Goal: Leave review/rating: Share an evaluation or opinion about a product, service, or content

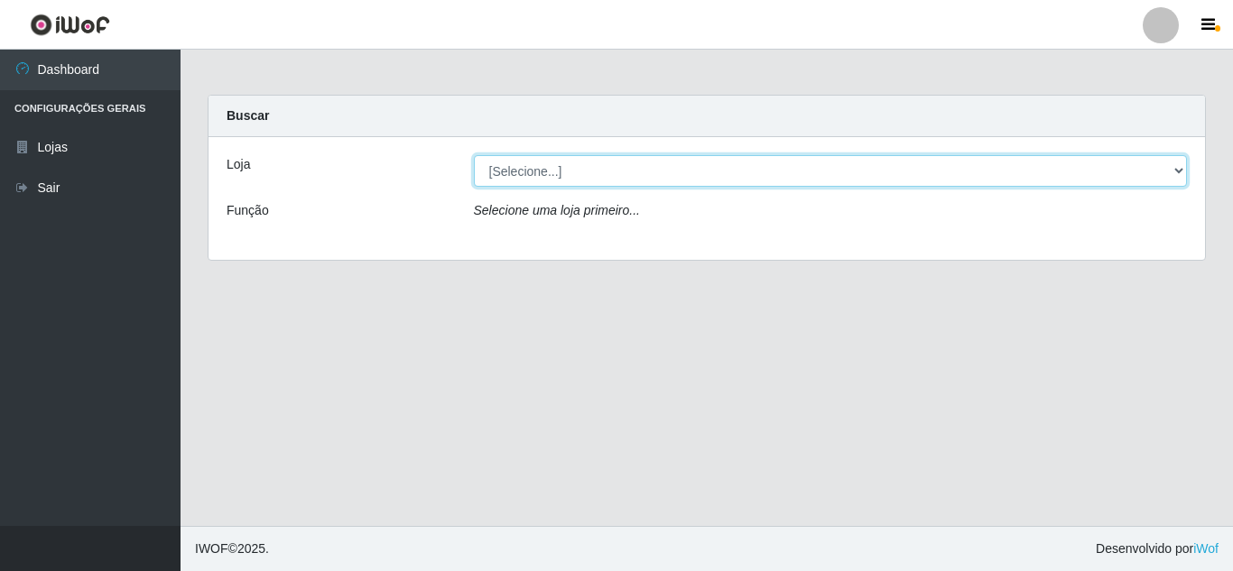
click at [649, 165] on select "[Selecione...] Queiroz Atacadão - [GEOGRAPHIC_DATA]" at bounding box center [831, 171] width 714 height 32
select select "225"
click at [474, 155] on select "[Selecione...] Queiroz Atacadão - [GEOGRAPHIC_DATA]" at bounding box center [831, 171] width 714 height 32
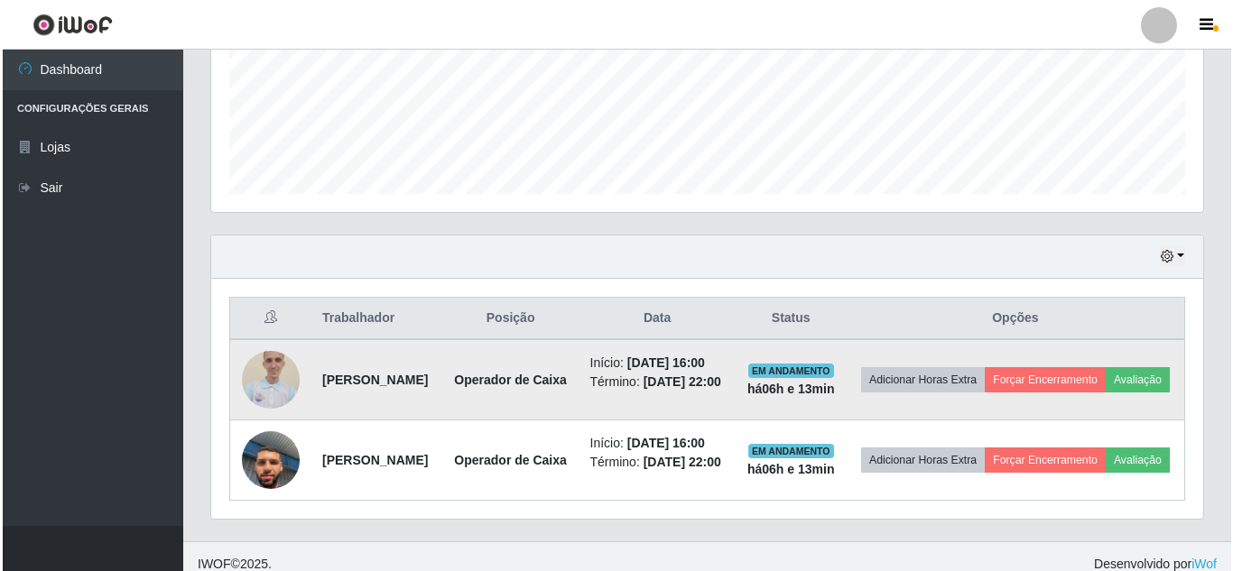
scroll to position [532, 0]
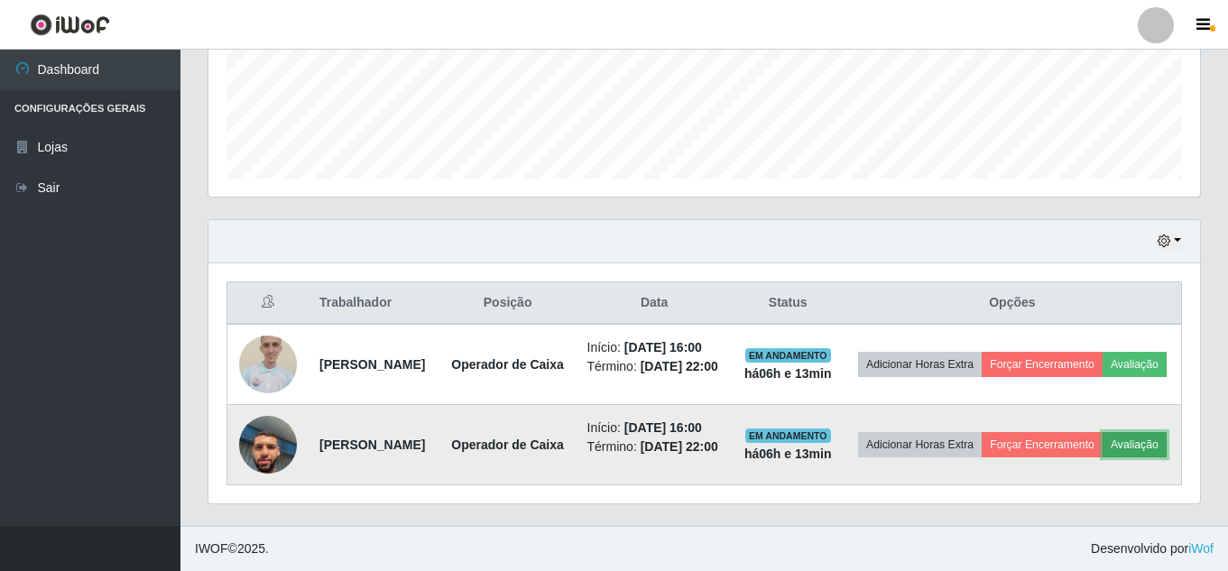
click at [1103, 447] on button "Avaliação" at bounding box center [1135, 444] width 64 height 25
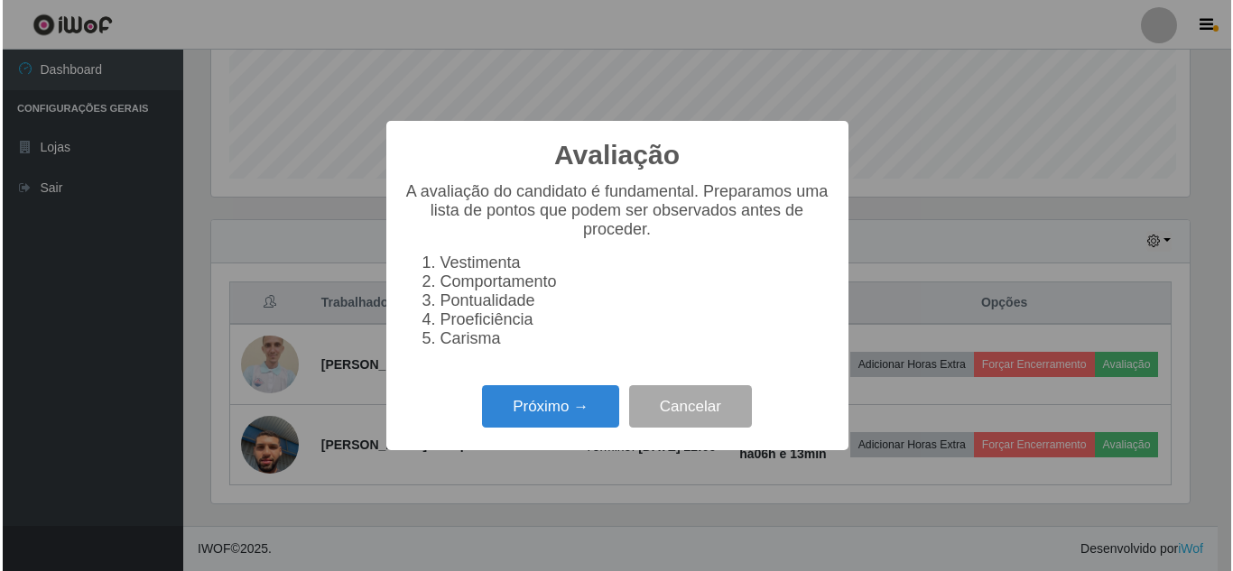
scroll to position [375, 983]
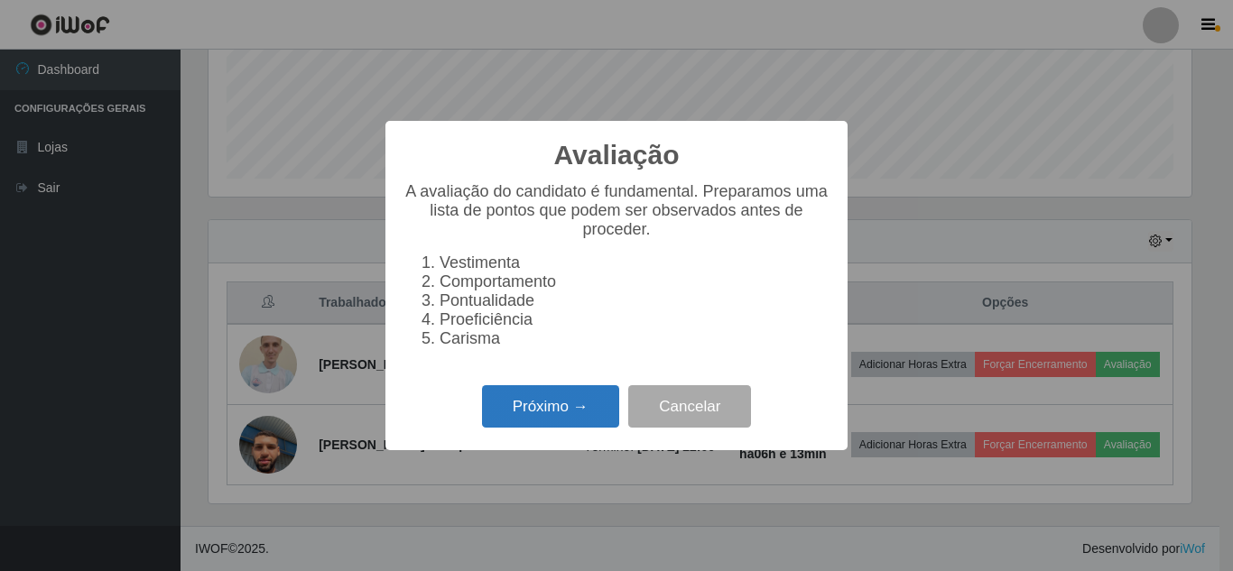
click at [607, 412] on button "Próximo →" at bounding box center [550, 406] width 137 height 42
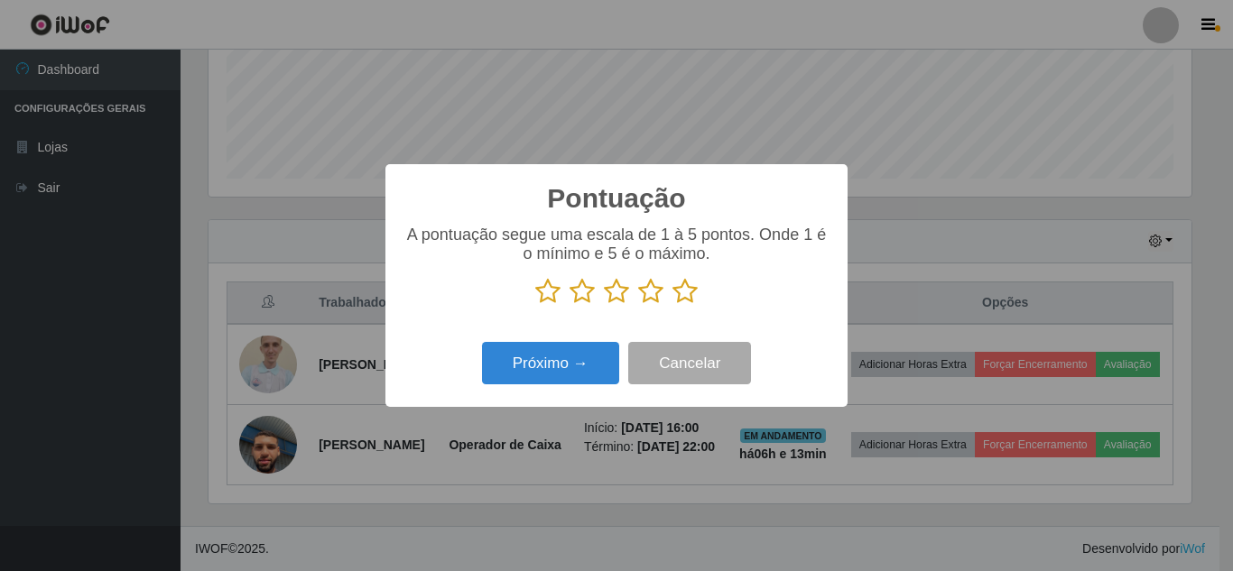
scroll to position [902193, 901585]
click at [698, 300] on p at bounding box center [616, 291] width 426 height 27
click at [690, 298] on icon at bounding box center [684, 291] width 25 height 27
click at [672, 305] on input "radio" at bounding box center [672, 305] width 0 height 0
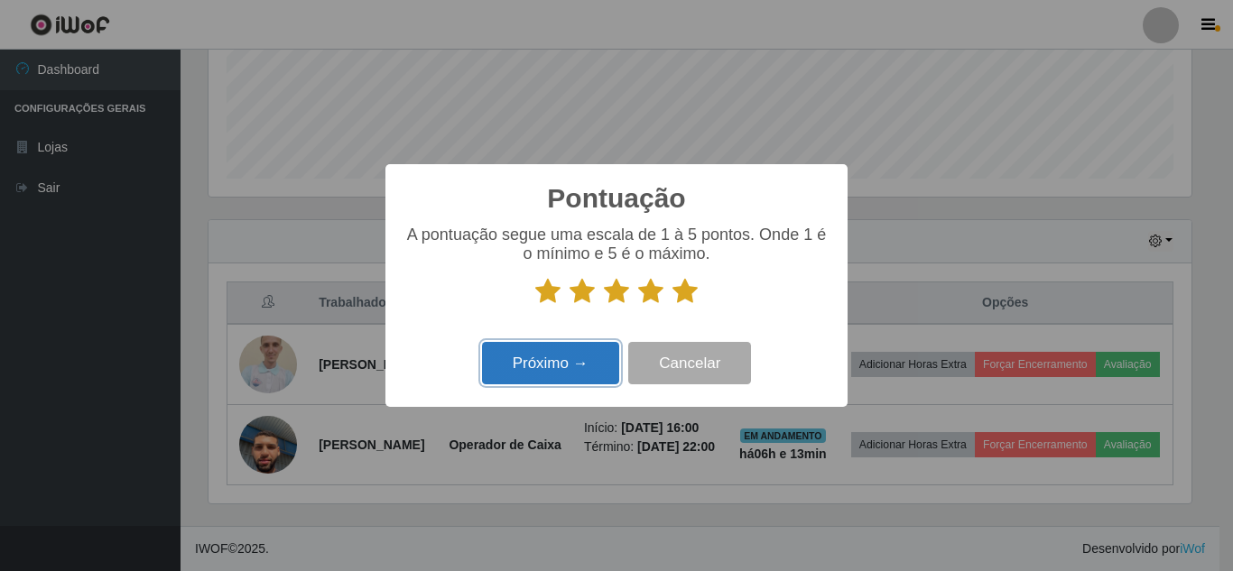
click at [598, 359] on button "Próximo →" at bounding box center [550, 363] width 137 height 42
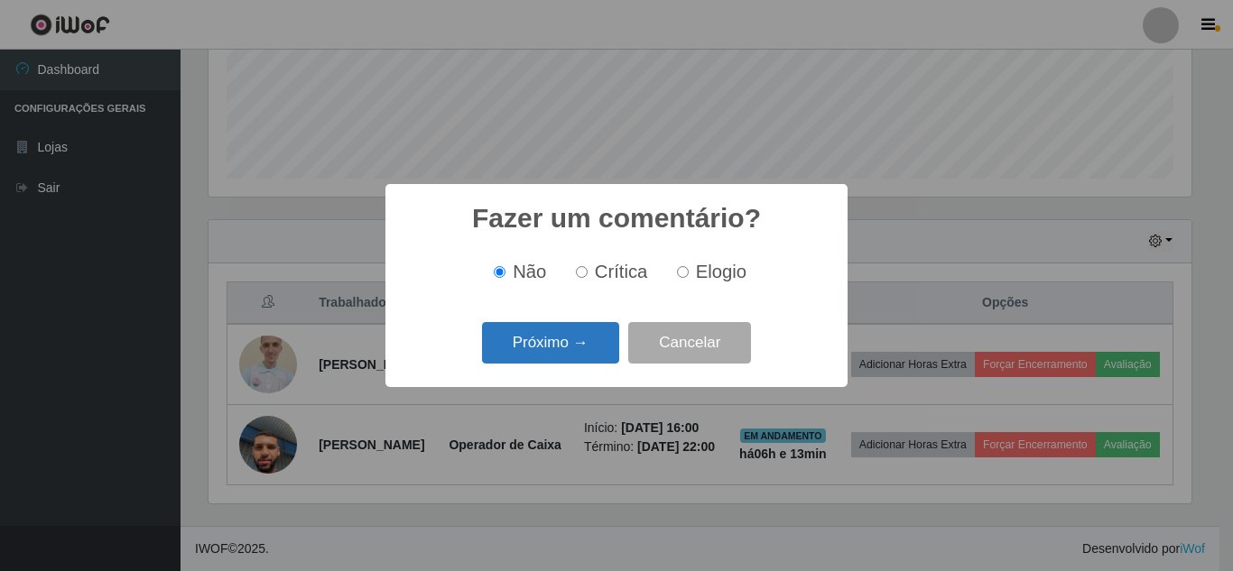
click at [552, 341] on button "Próximo →" at bounding box center [550, 343] width 137 height 42
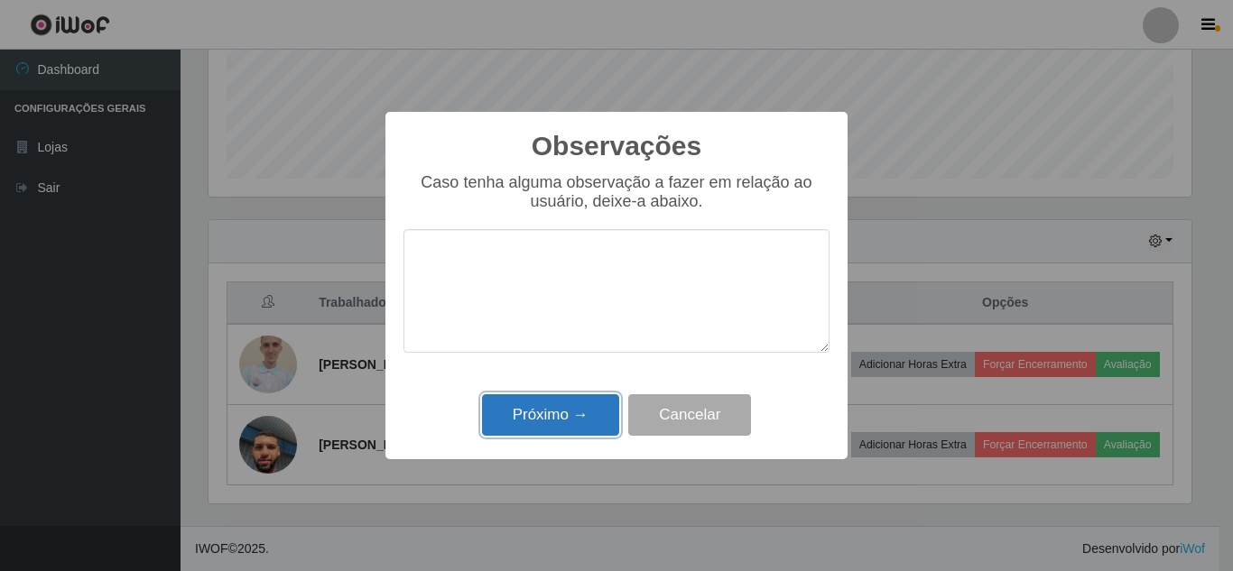
click at [566, 396] on button "Próximo →" at bounding box center [550, 415] width 137 height 42
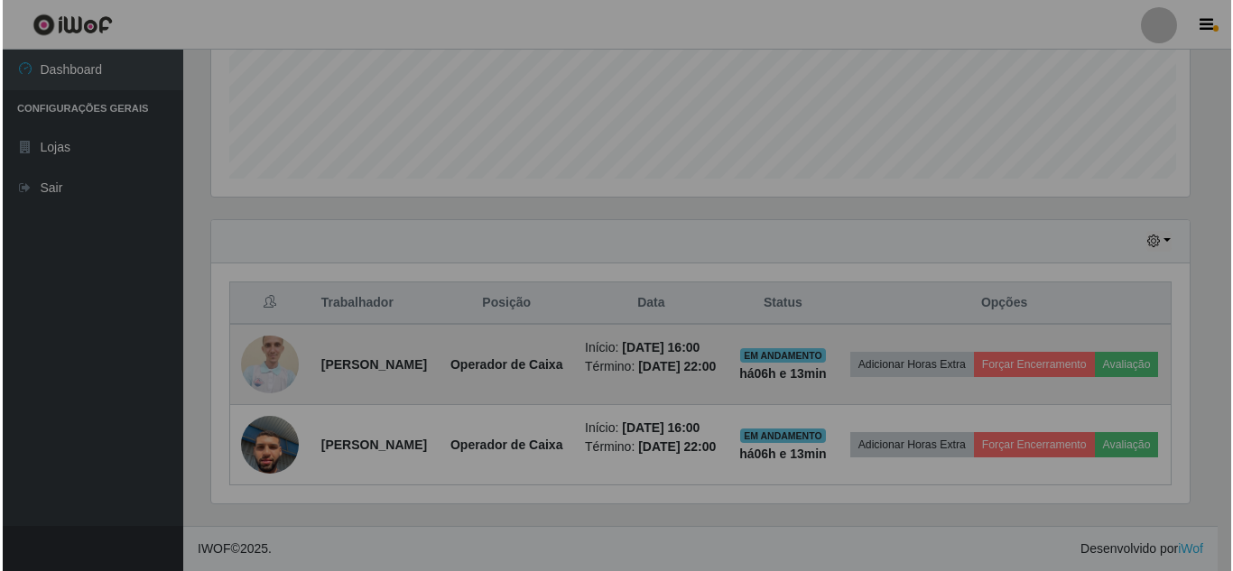
scroll to position [375, 992]
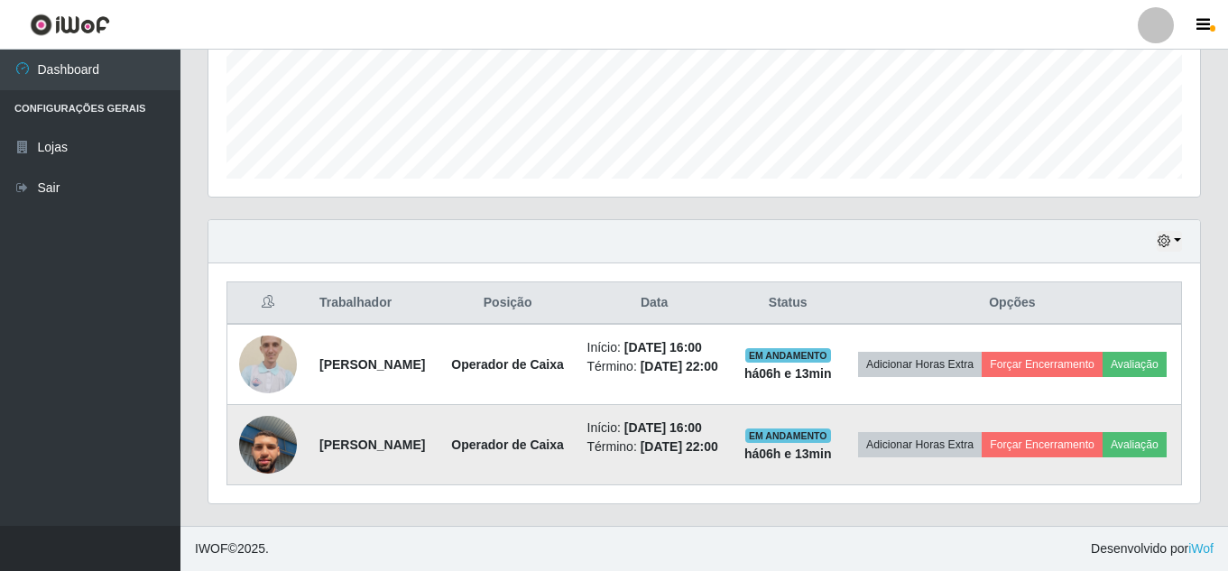
click at [1110, 405] on td "Adicionar Horas Extra Forçar Encerramento Avaliação" at bounding box center [1013, 445] width 338 height 80
click at [1103, 432] on button "Forçar Encerramento" at bounding box center [1042, 444] width 121 height 25
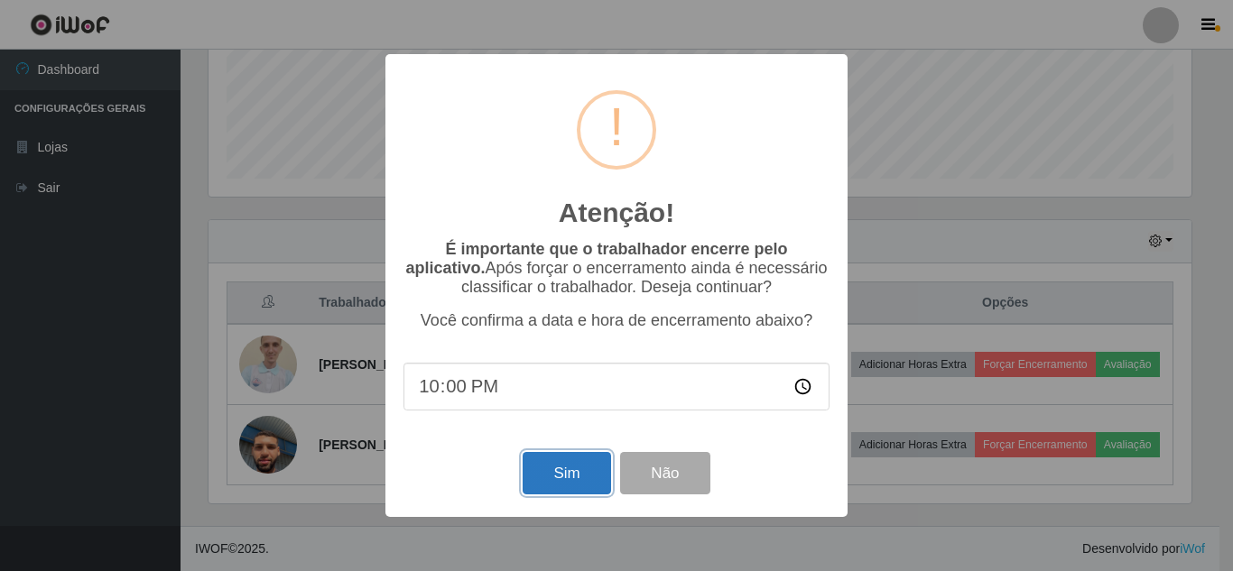
click at [555, 468] on button "Sim" at bounding box center [567, 473] width 88 height 42
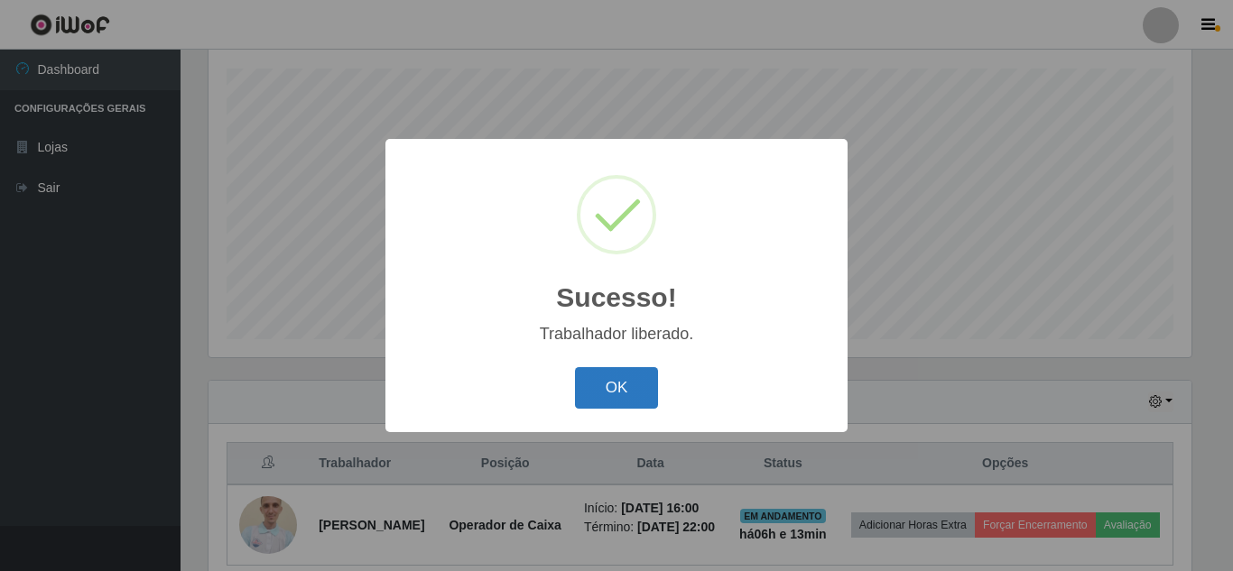
click at [635, 383] on button "OK" at bounding box center [617, 388] width 84 height 42
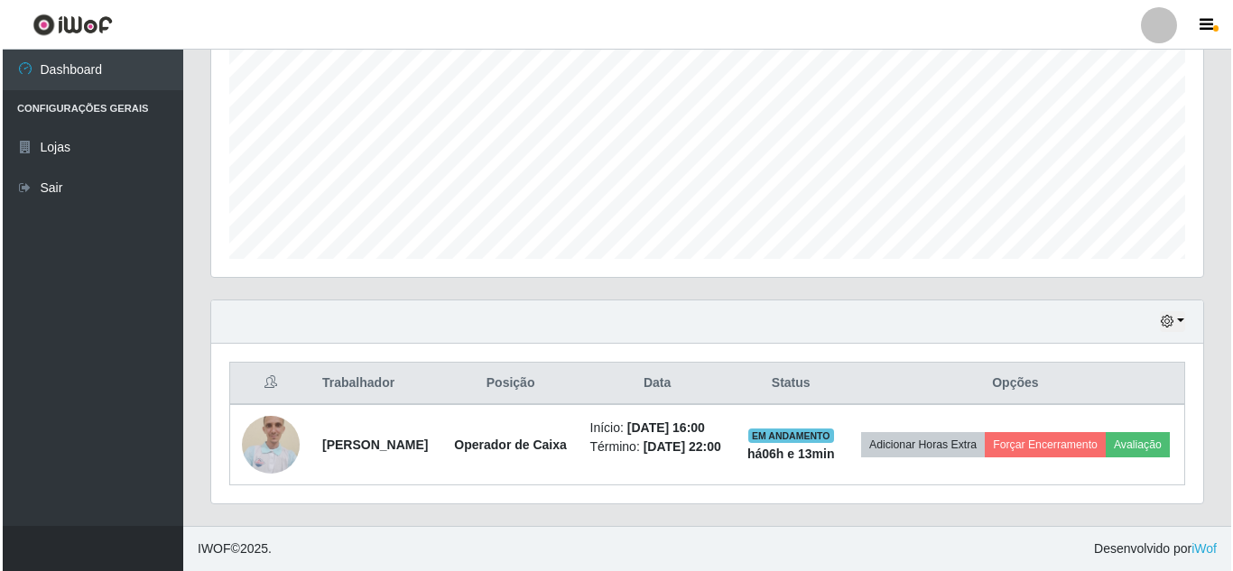
scroll to position [400, 0]
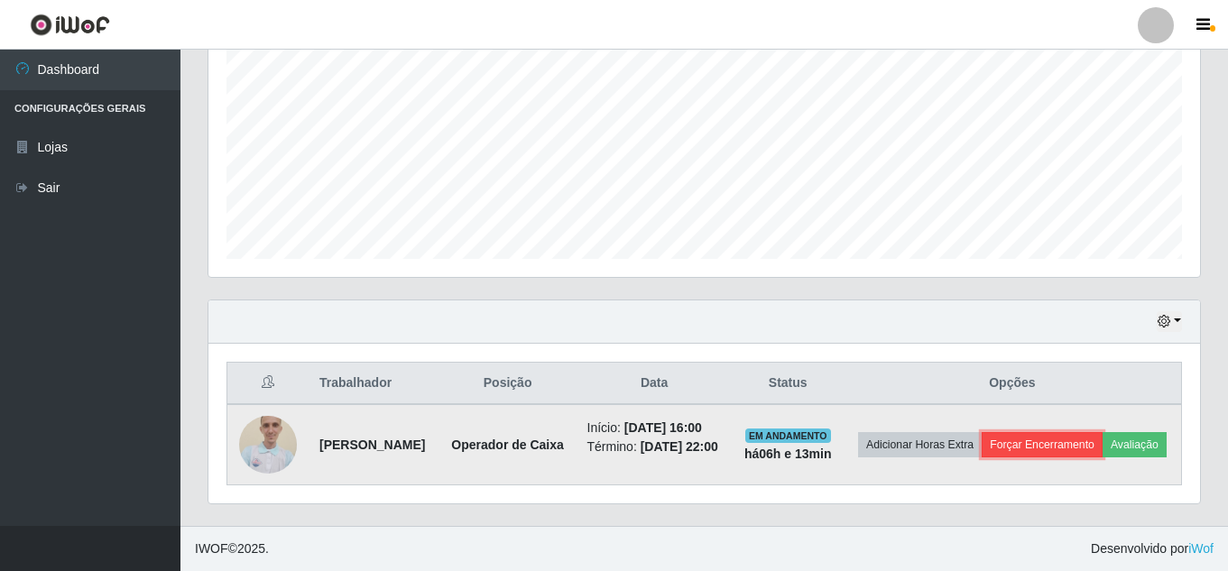
click at [1069, 432] on button "Forçar Encerramento" at bounding box center [1042, 444] width 121 height 25
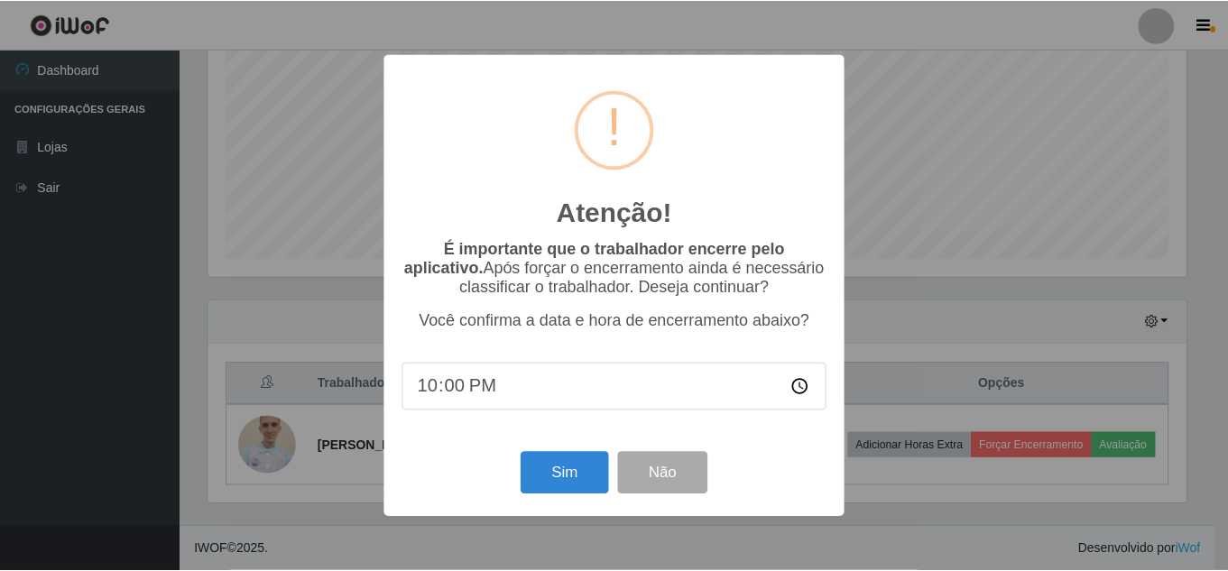
scroll to position [375, 983]
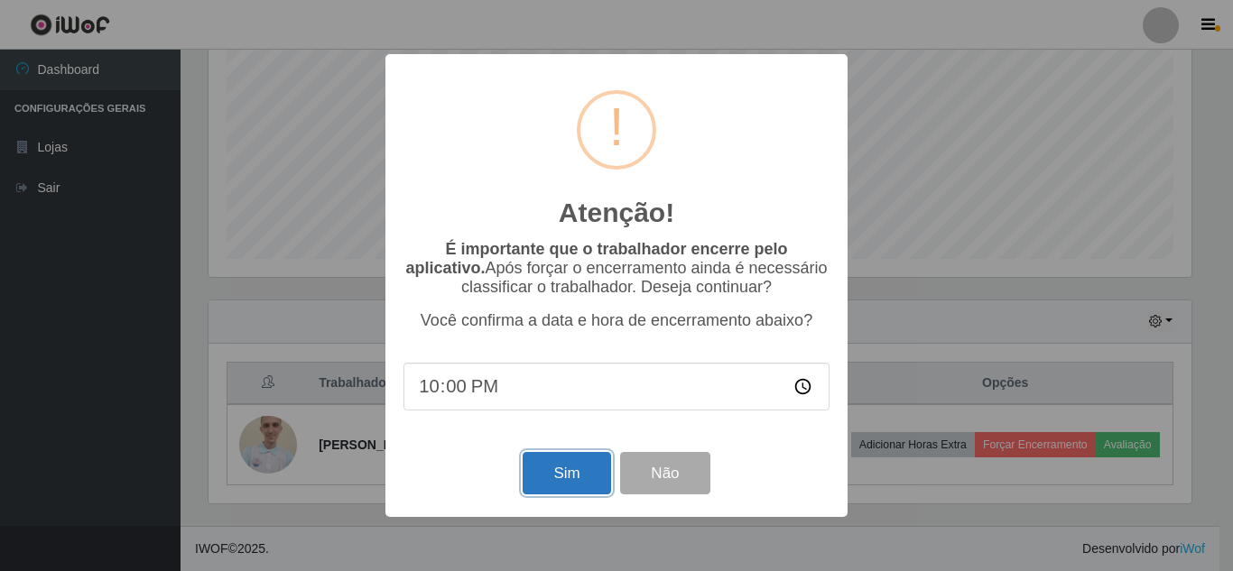
click at [573, 480] on button "Sim" at bounding box center [567, 473] width 88 height 42
